Goal: Transaction & Acquisition: Purchase product/service

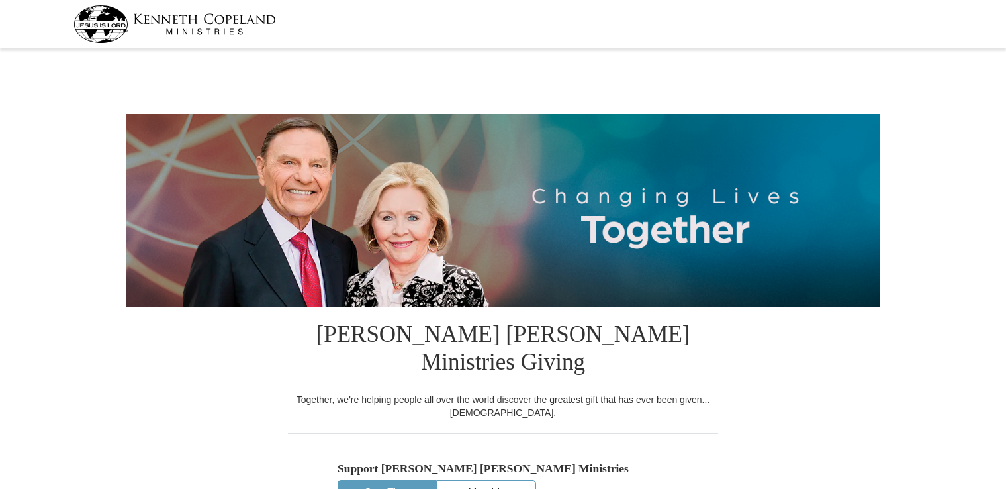
select select "PA"
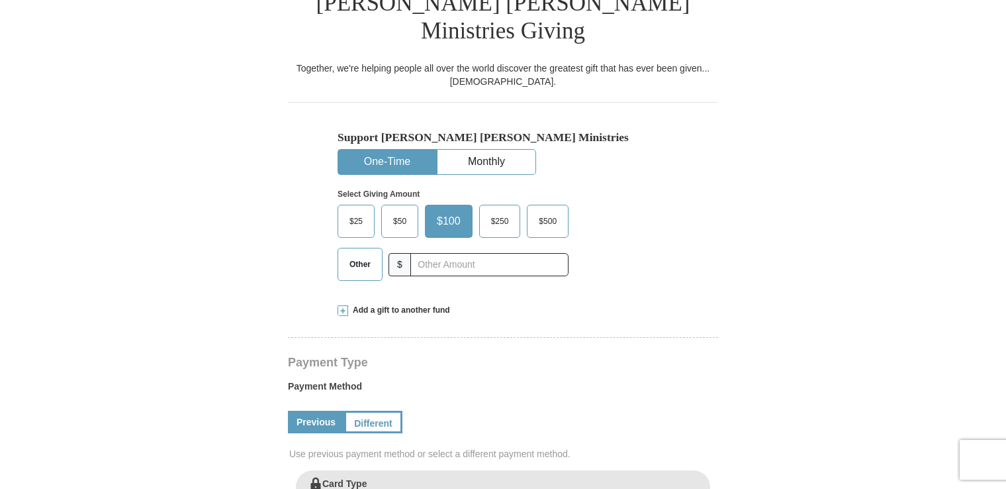
click at [358, 254] on span "Other" at bounding box center [360, 264] width 34 height 20
click at [0, 0] on input "Other" at bounding box center [0, 0] width 0 height 0
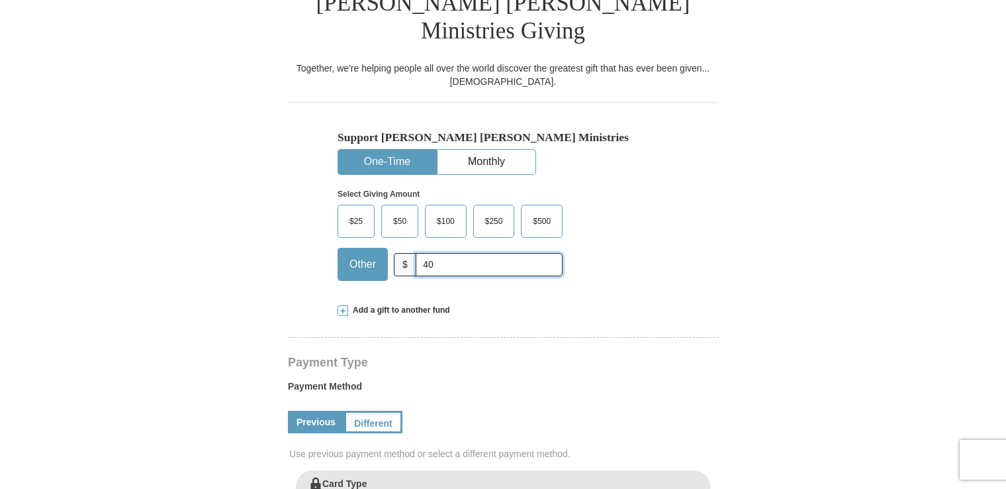
type input "40."
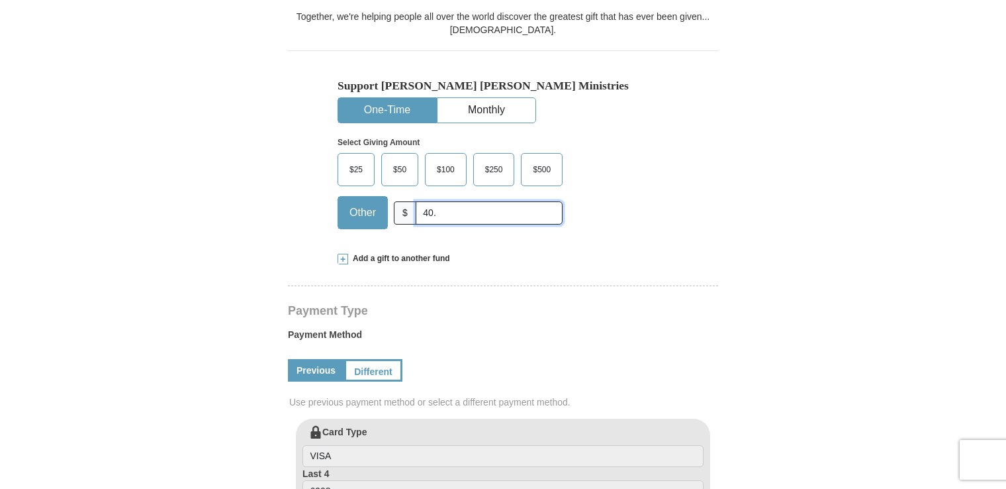
scroll to position [463, 0]
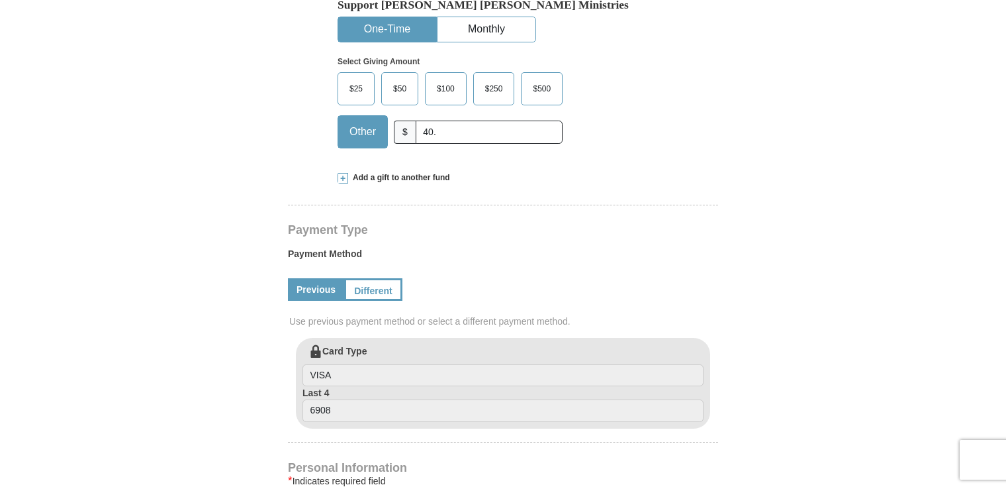
click at [345, 173] on span at bounding box center [343, 178] width 11 height 11
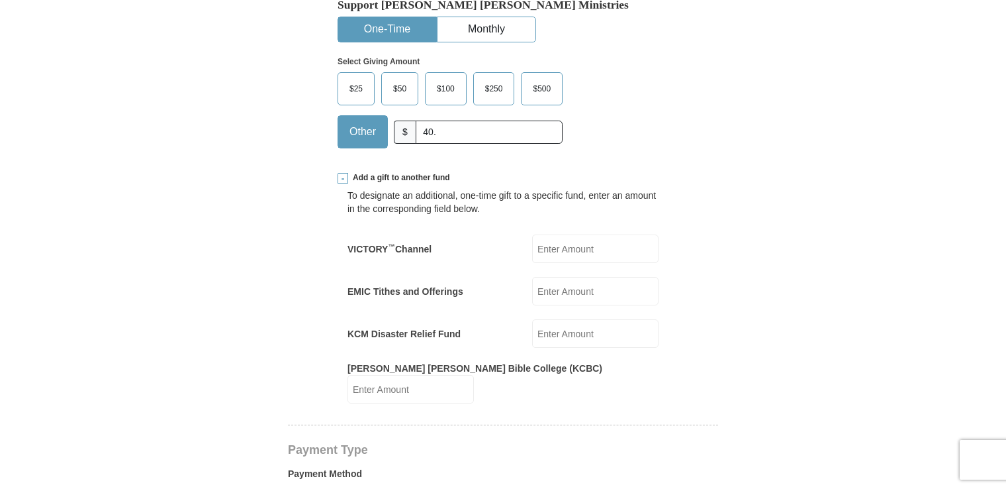
click at [342, 173] on span at bounding box center [343, 178] width 11 height 11
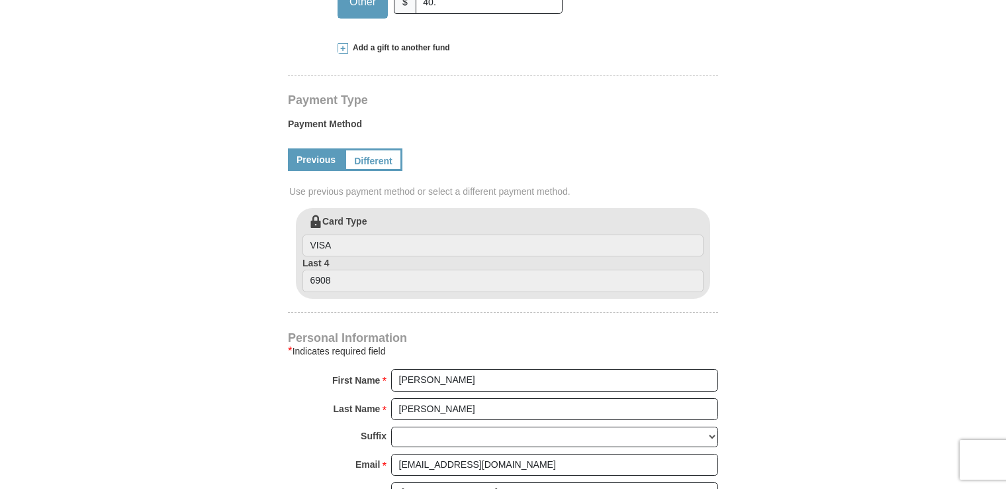
scroll to position [596, 0]
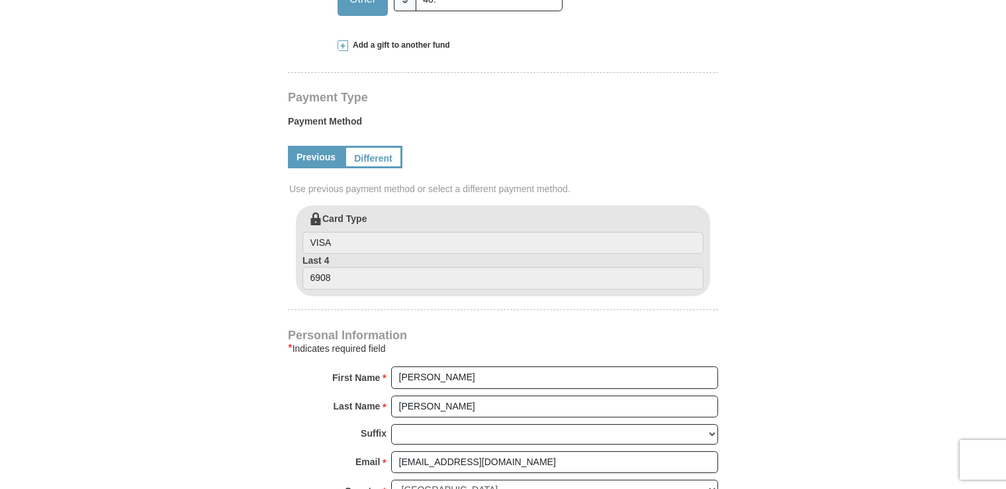
click at [309, 146] on link "Previous" at bounding box center [316, 157] width 56 height 23
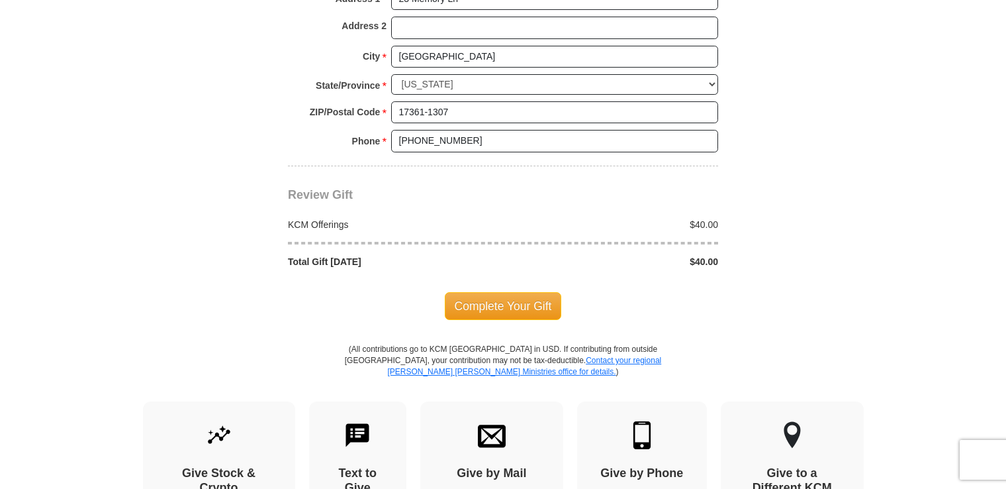
scroll to position [1191, 0]
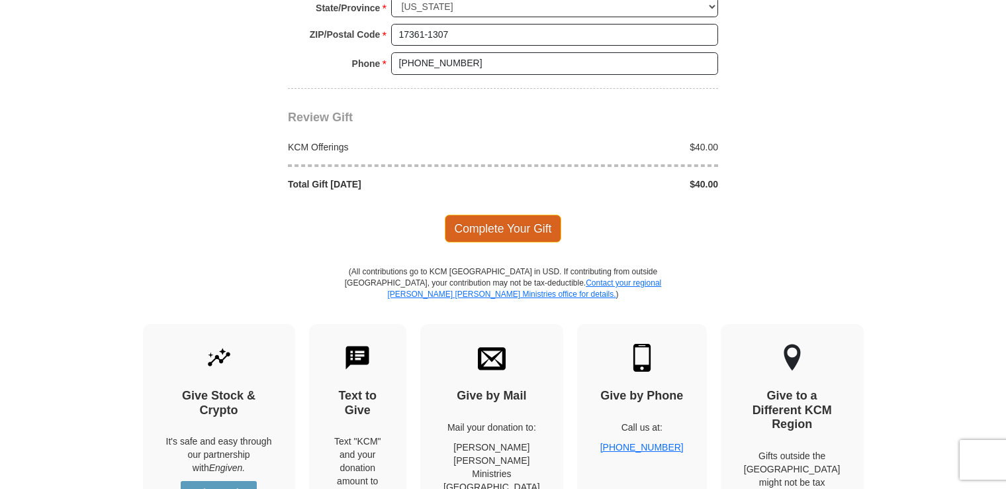
click at [497, 214] on span "Complete Your Gift" at bounding box center [503, 228] width 117 height 28
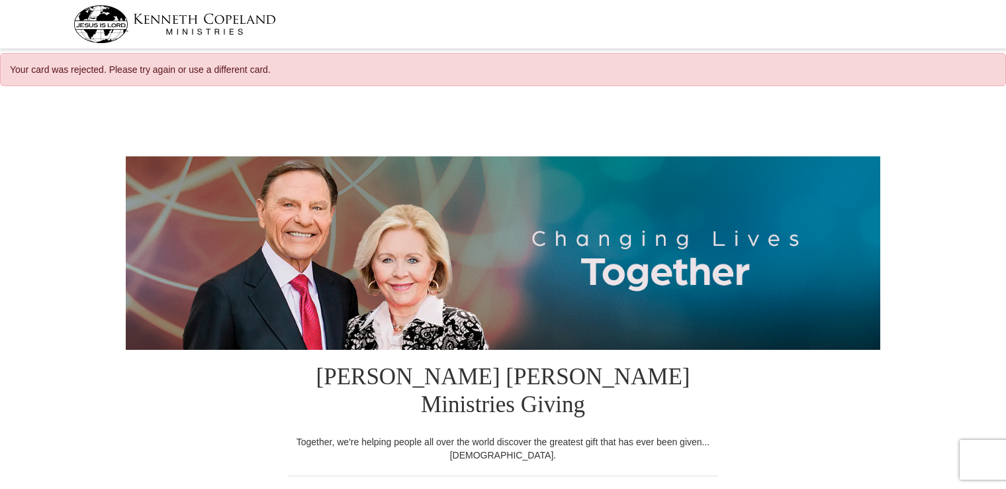
select select "PA"
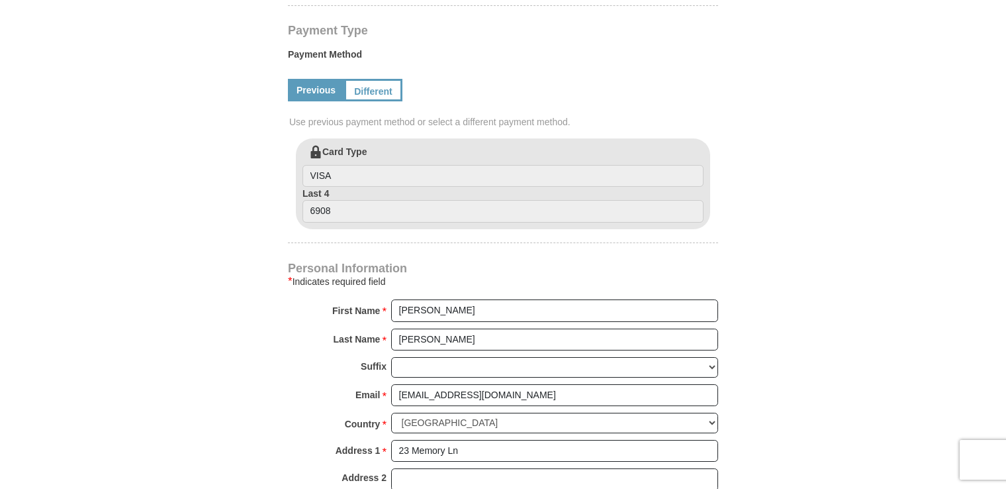
scroll to position [728, 0]
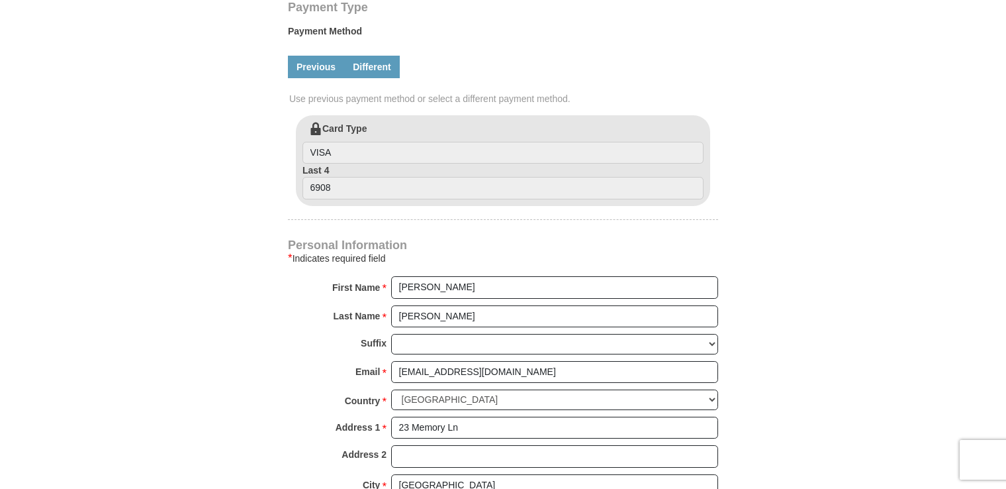
click at [367, 56] on link "Different" at bounding box center [372, 67] width 56 height 23
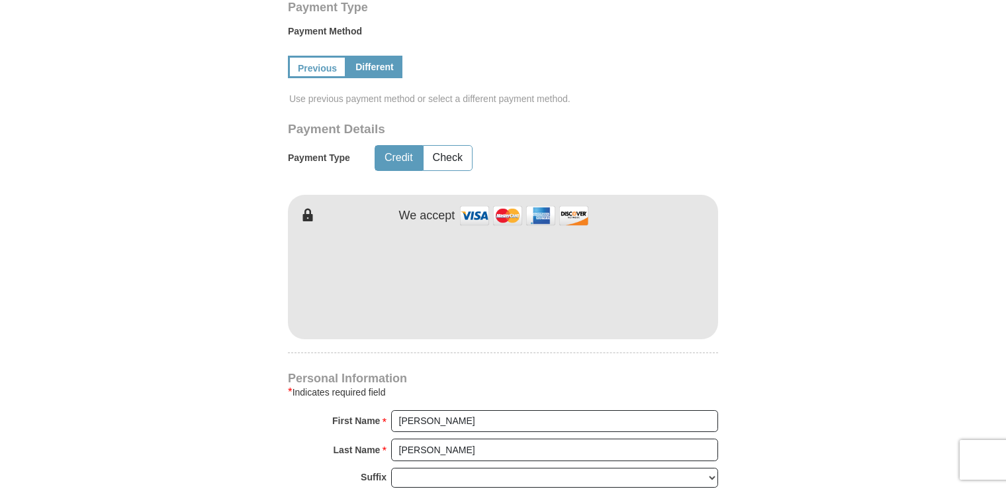
click at [396, 146] on button "Credit" at bounding box center [398, 158] width 47 height 24
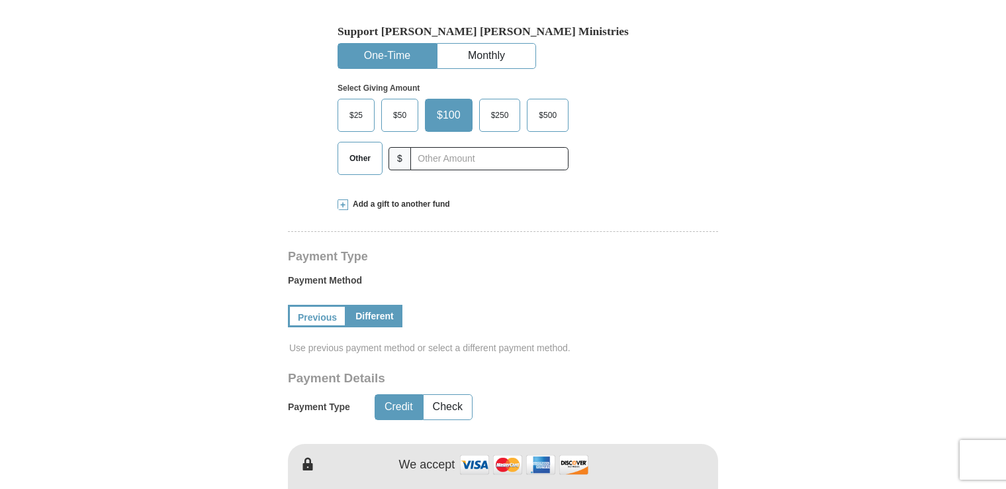
scroll to position [397, 0]
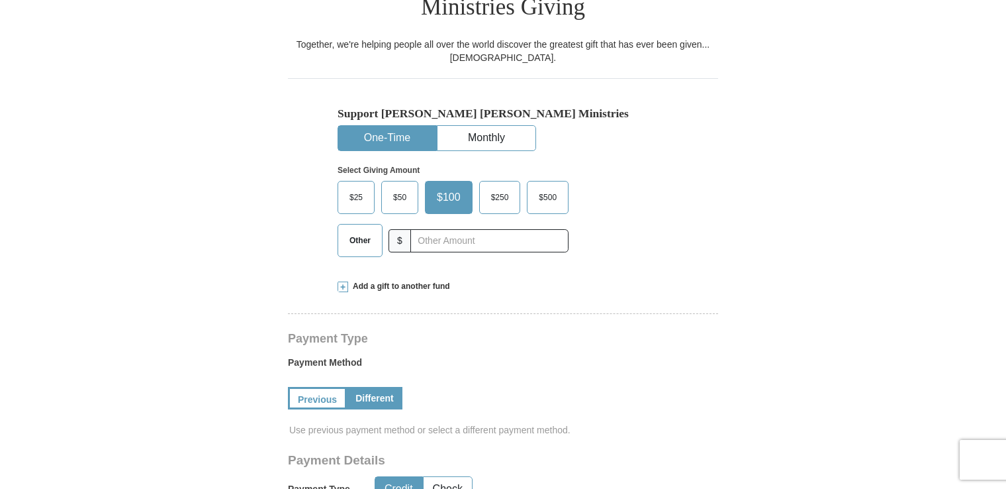
click at [397, 229] on span "$" at bounding box center [400, 240] width 23 height 23
click at [428, 229] on input "text" at bounding box center [489, 240] width 147 height 23
type input "40."
type input "23 Memory Ln"
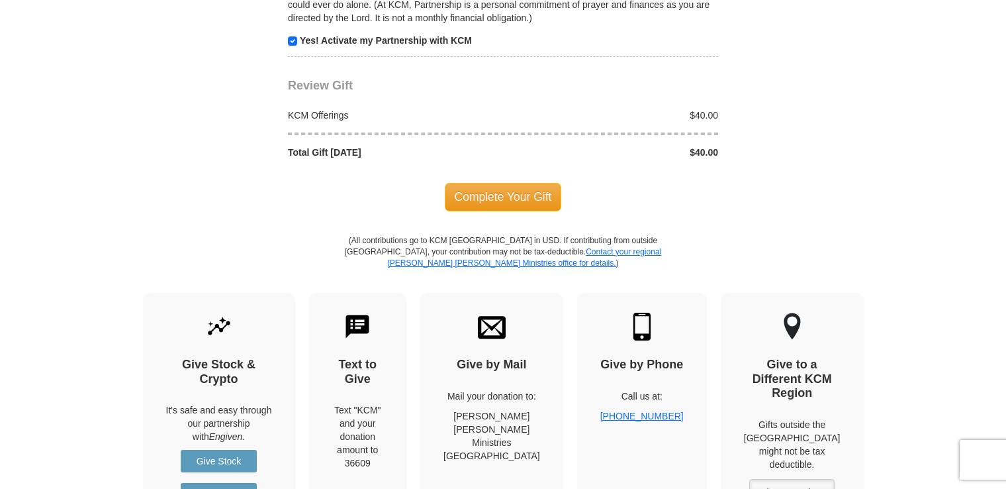
scroll to position [1456, 0]
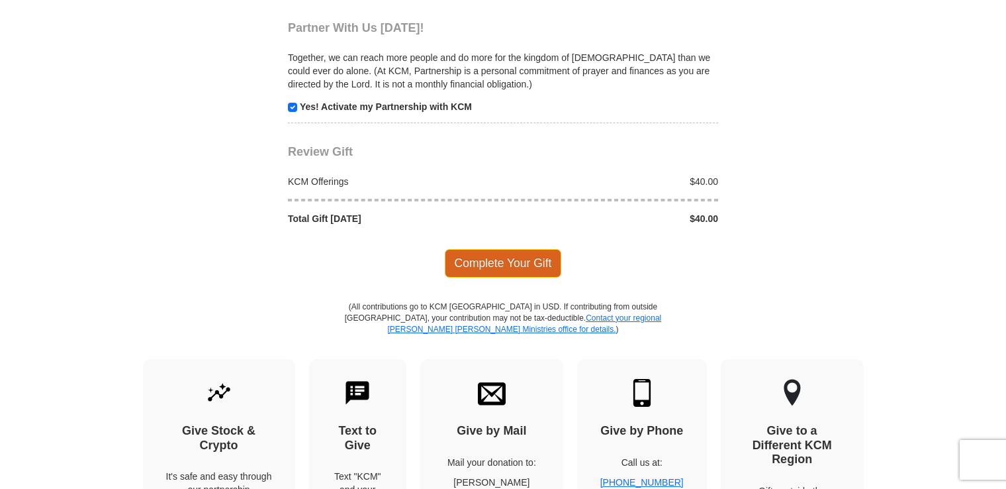
click at [474, 249] on span "Complete Your Gift" at bounding box center [503, 263] width 117 height 28
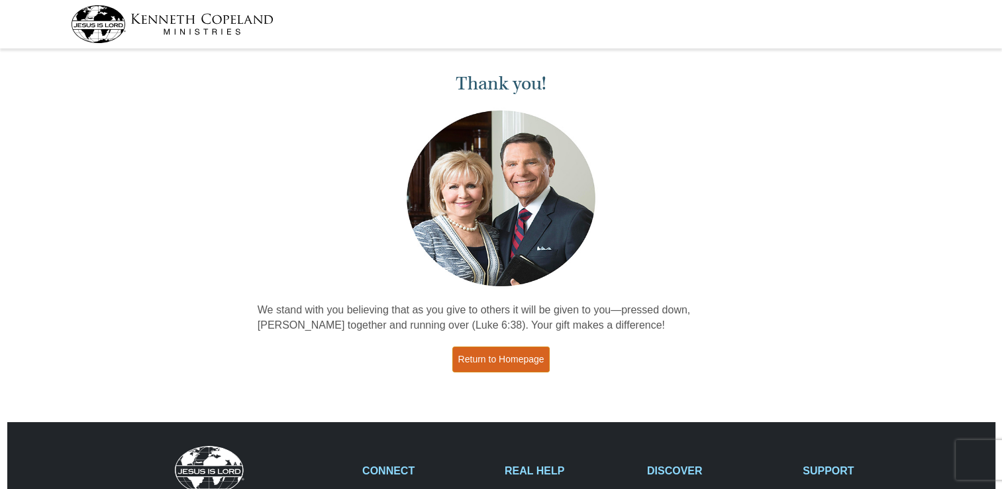
click at [477, 353] on link "Return to Homepage" at bounding box center [501, 359] width 98 height 26
